Goal: Task Accomplishment & Management: Complete application form

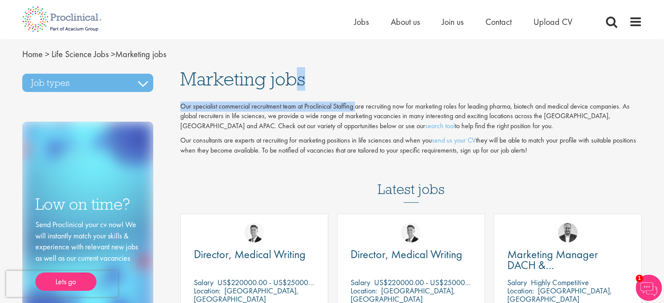
drag, startPoint x: 180, startPoint y: 78, endPoint x: 355, endPoint y: 106, distance: 177.1
click at [355, 106] on div "Marketing jobs Our specialist commercial recruitment team at Proclinical Staffi…" at bounding box center [411, 308] width 475 height 479
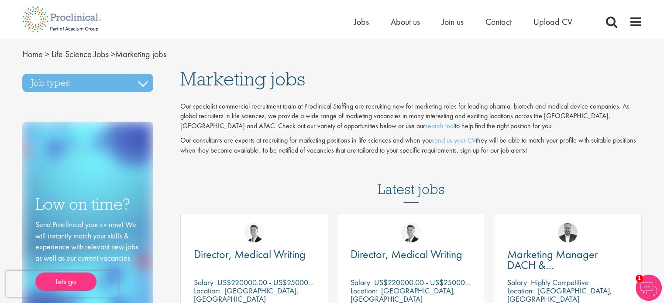
click at [363, 123] on p "Our specialist commercial recruitment team at Proclinical Staffing are recruiti…" at bounding box center [411, 117] width 462 height 30
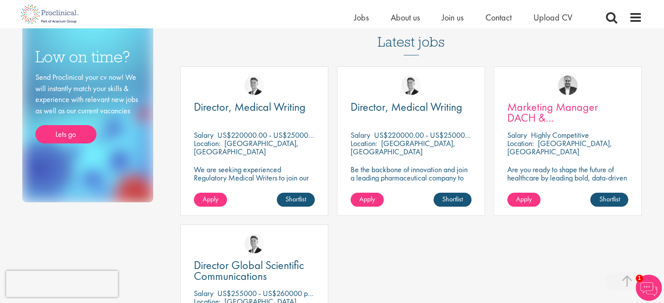
scroll to position [175, 0]
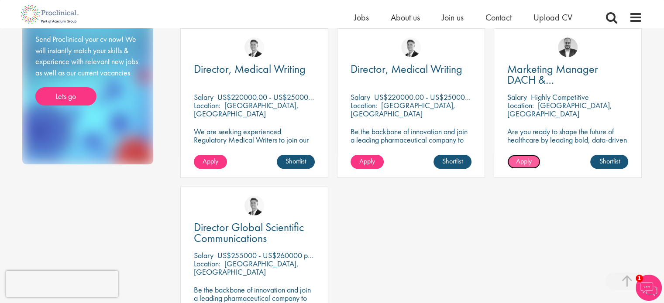
click at [524, 165] on span "Apply" at bounding box center [524, 161] width 16 height 9
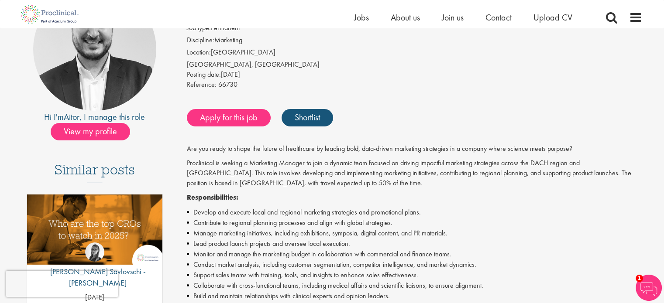
scroll to position [44, 0]
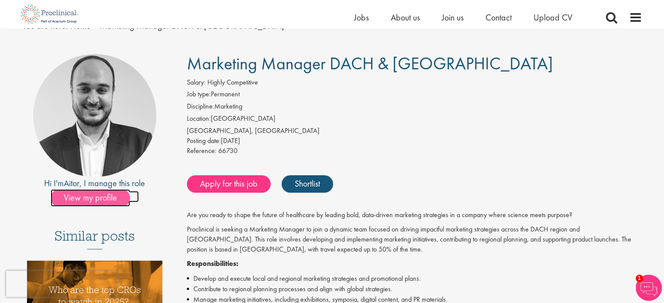
click at [105, 197] on span "View my profile" at bounding box center [90, 197] width 79 height 17
